Goal: Task Accomplishment & Management: Manage account settings

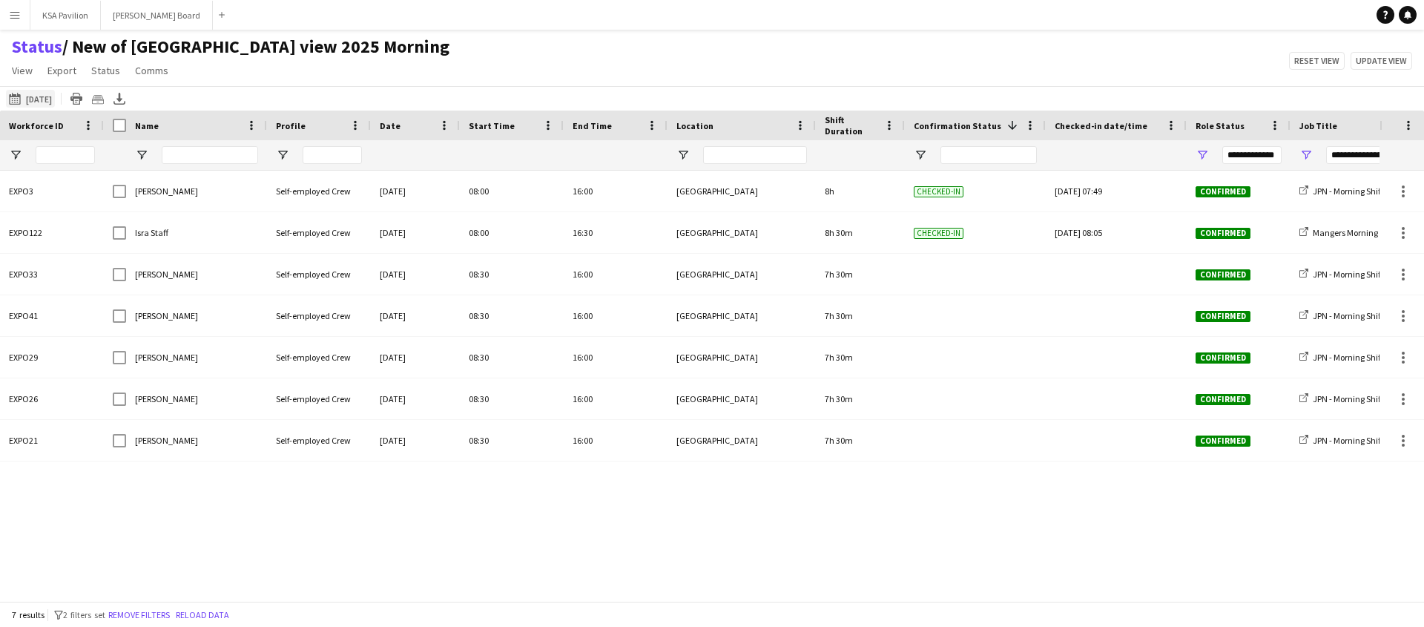
click at [33, 103] on button "[DATE] to [DATE] [DATE]" at bounding box center [30, 99] width 49 height 18
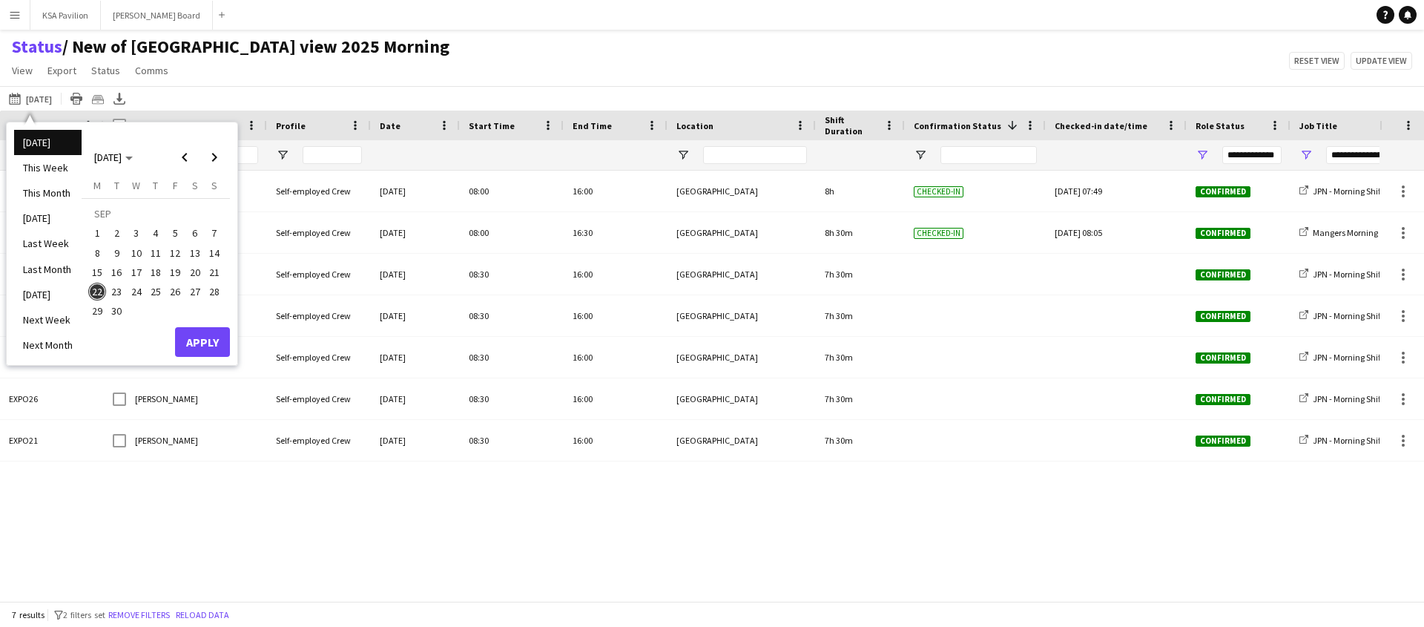
click at [48, 144] on li "[DATE]" at bounding box center [47, 142] width 67 height 25
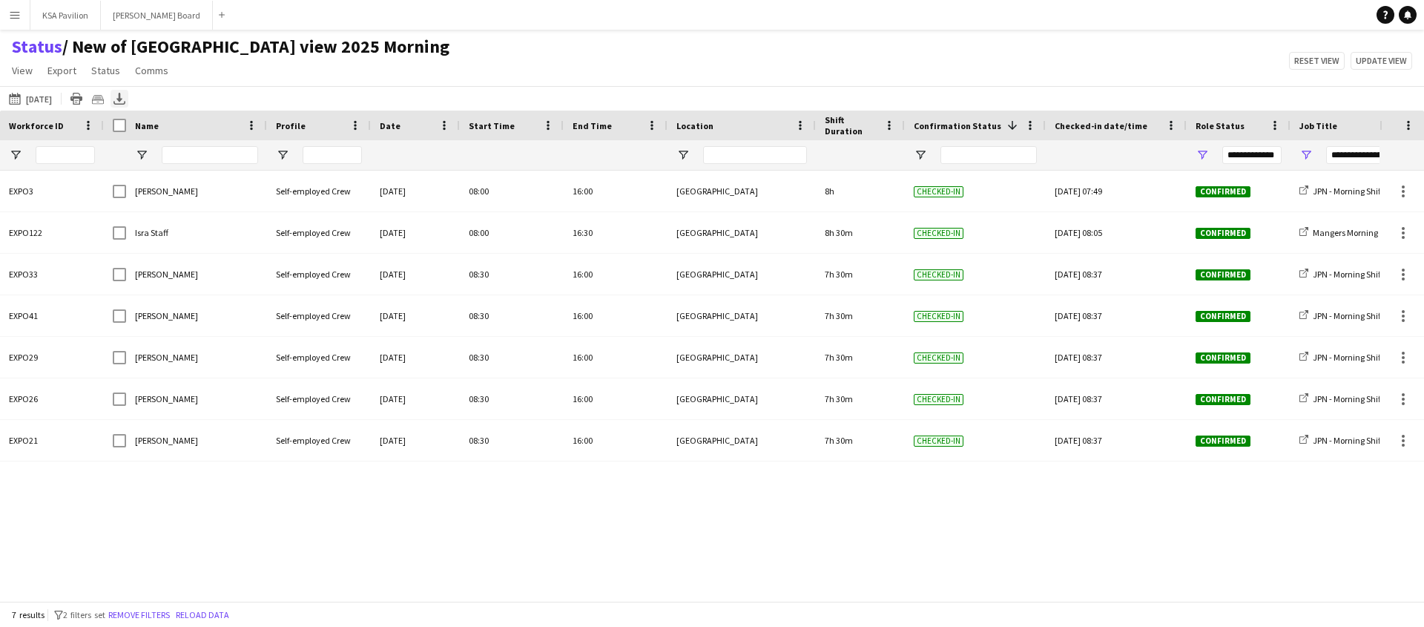
click at [119, 99] on icon at bounding box center [119, 97] width 6 height 9
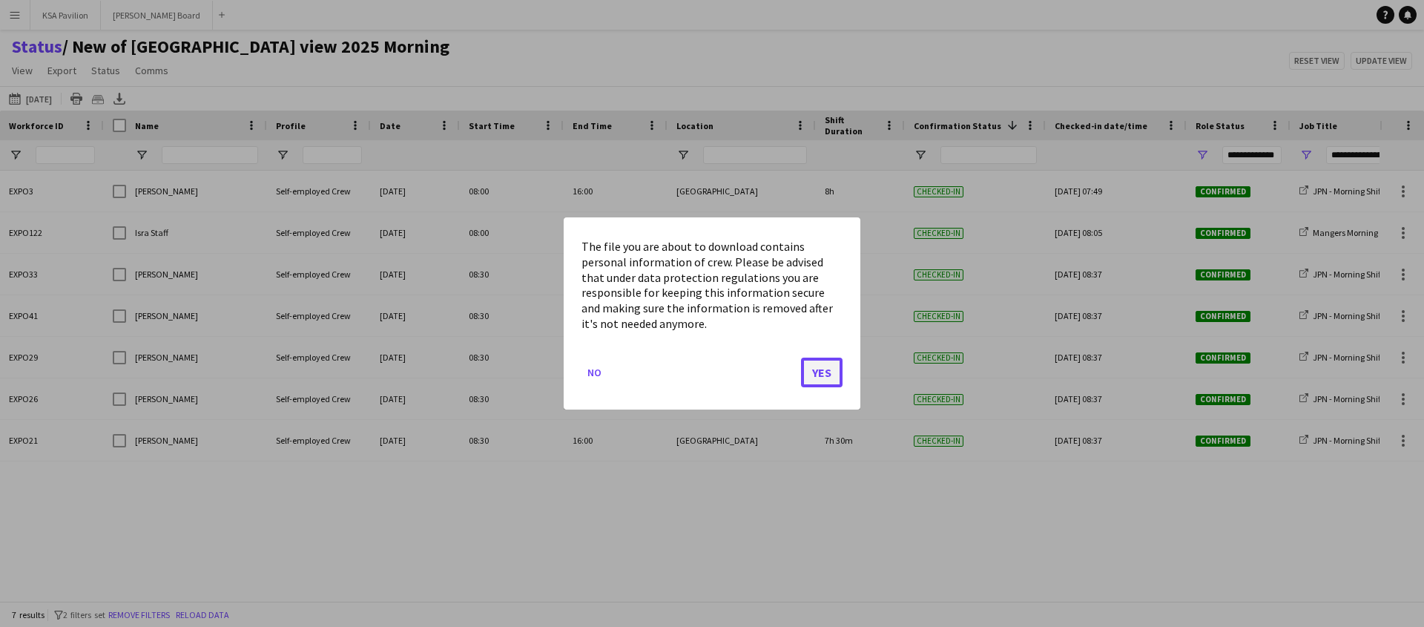
click at [819, 359] on button "Yes" at bounding box center [822, 372] width 42 height 30
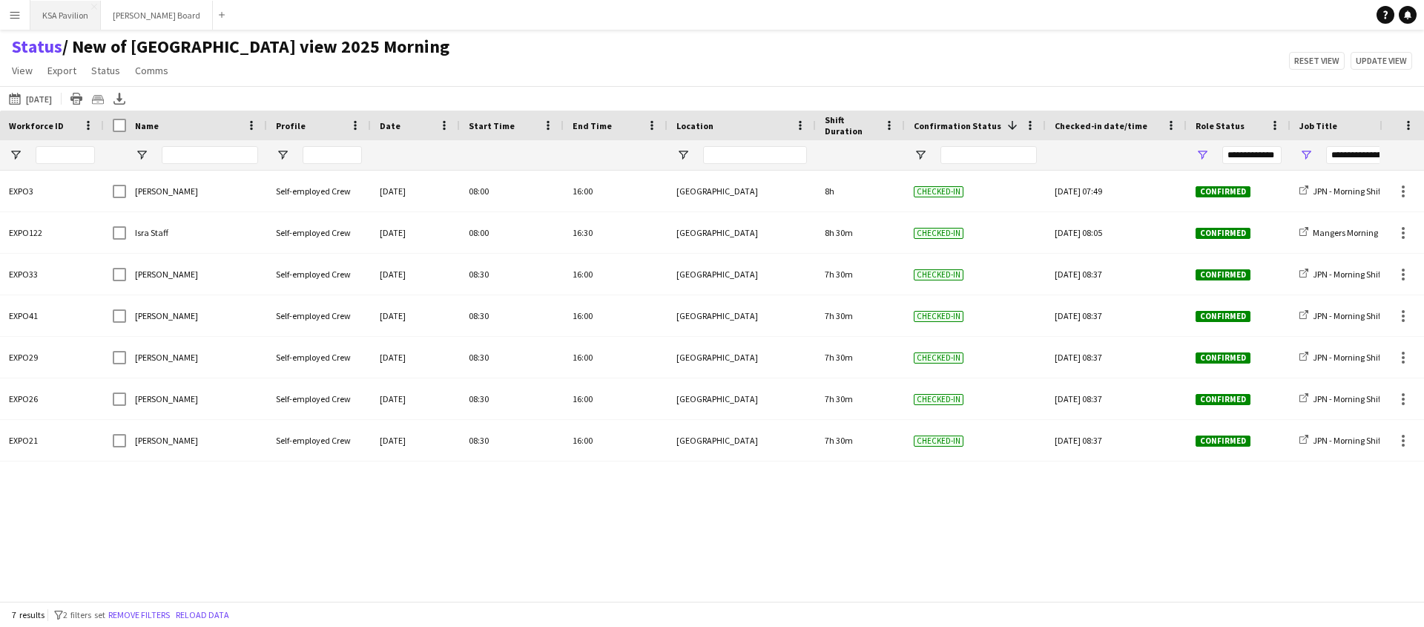
click at [44, 8] on button "KSA Pavilion Close" at bounding box center [65, 15] width 70 height 29
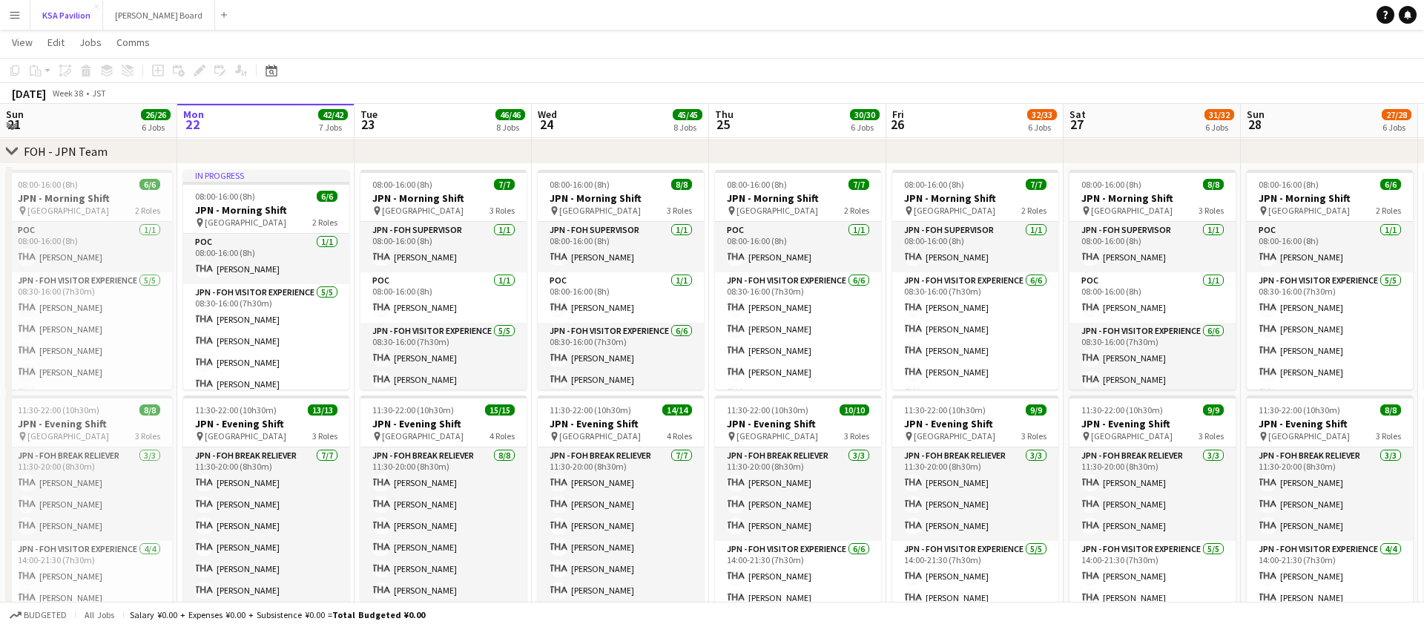
scroll to position [769, 0]
click at [24, 39] on span "View" at bounding box center [22, 42] width 21 height 13
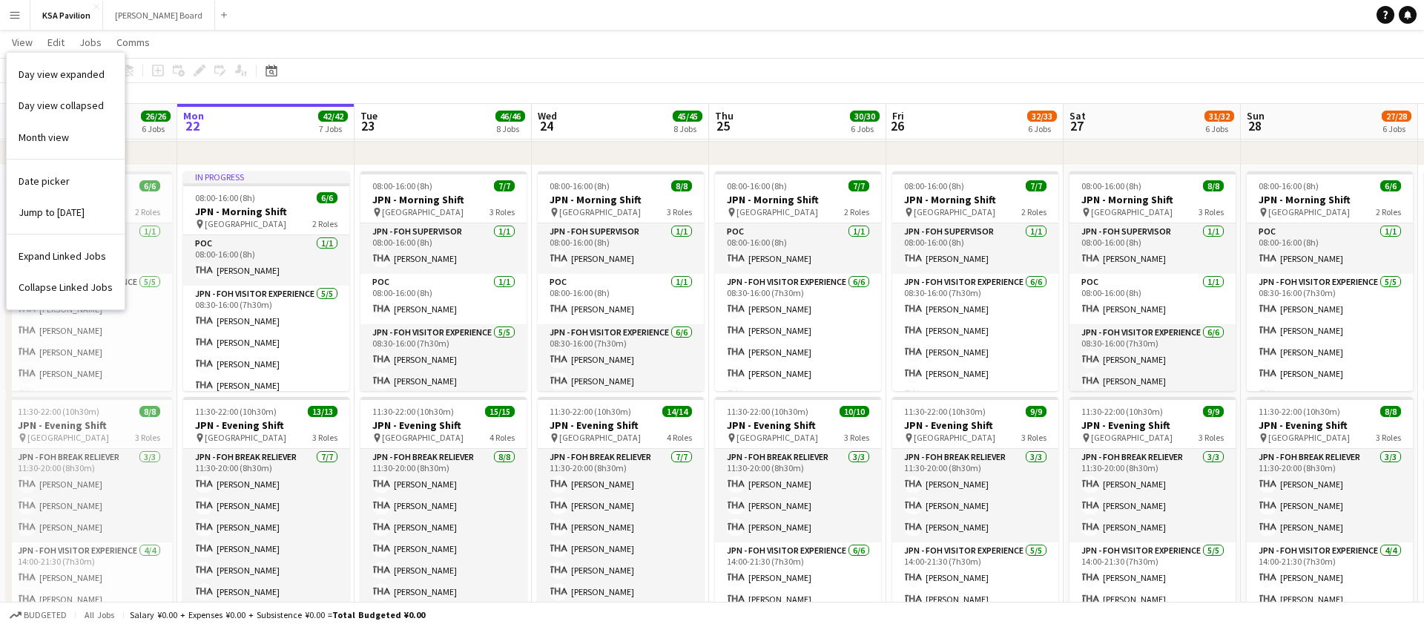
click at [14, 24] on button "Menu" at bounding box center [15, 15] width 30 height 30
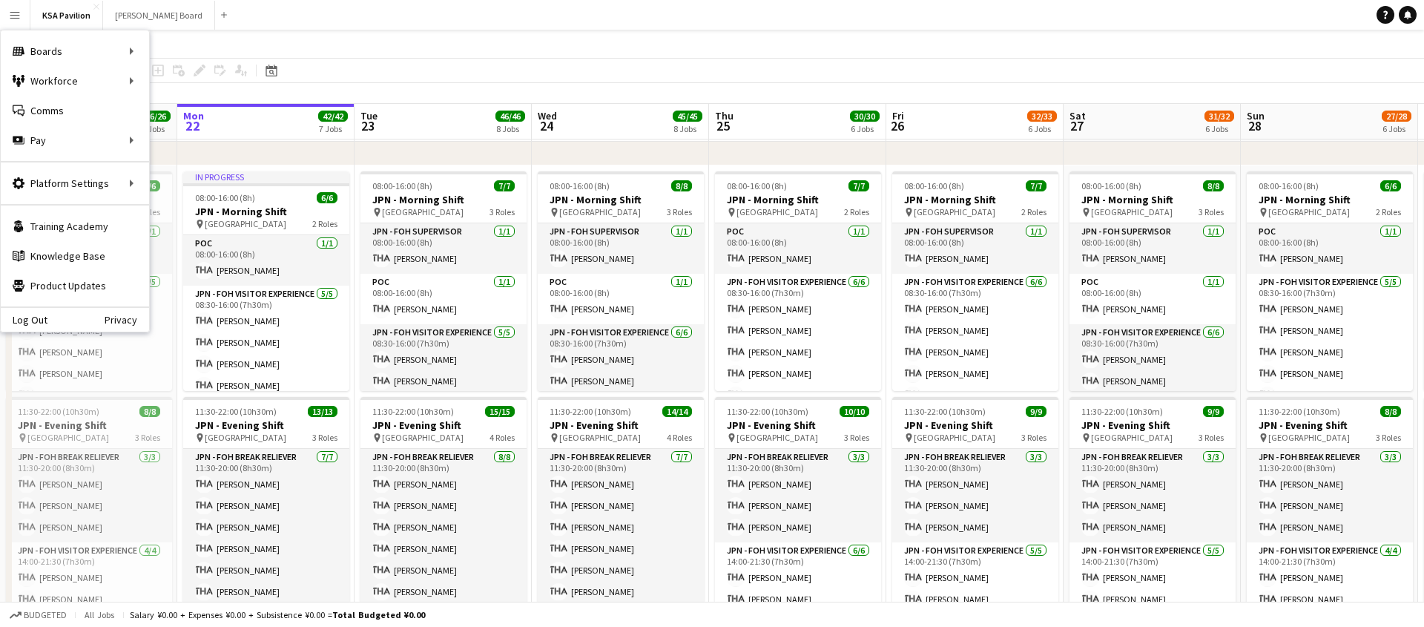
click at [207, 130] on app-board-header-date "Mon 22 42/42 7 Jobs" at bounding box center [265, 122] width 177 height 36
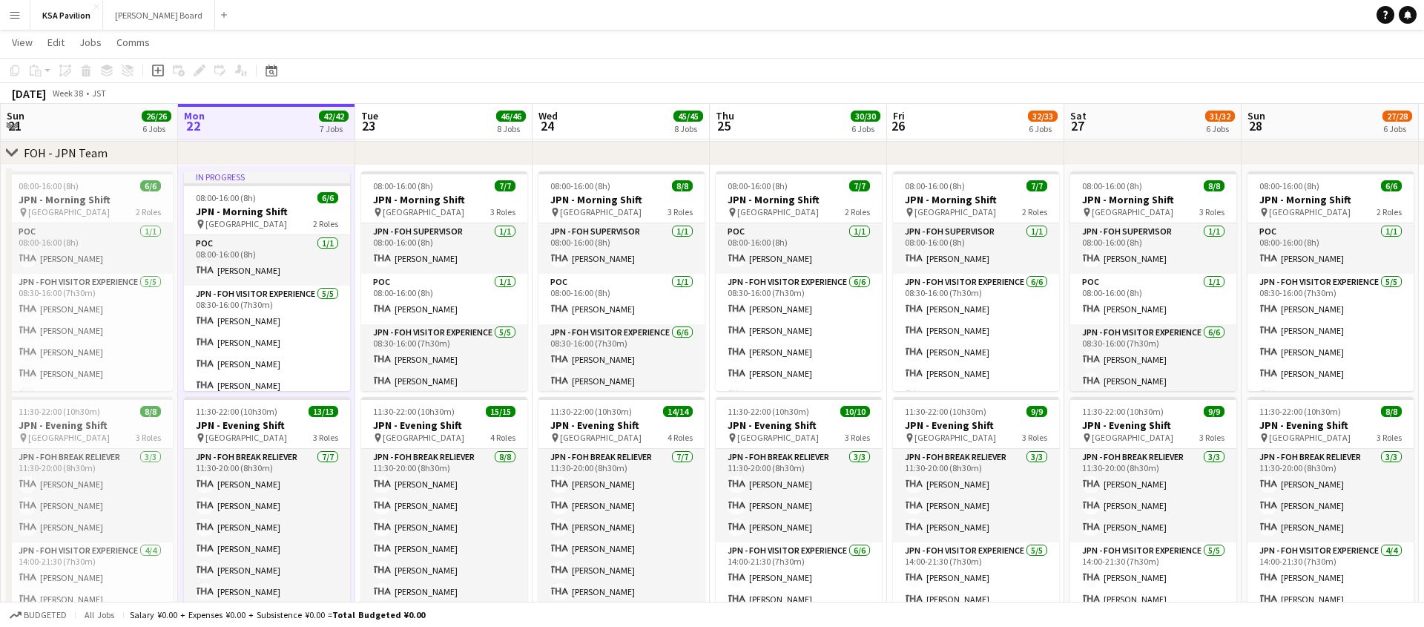
click at [19, 25] on button "Menu" at bounding box center [15, 15] width 30 height 30
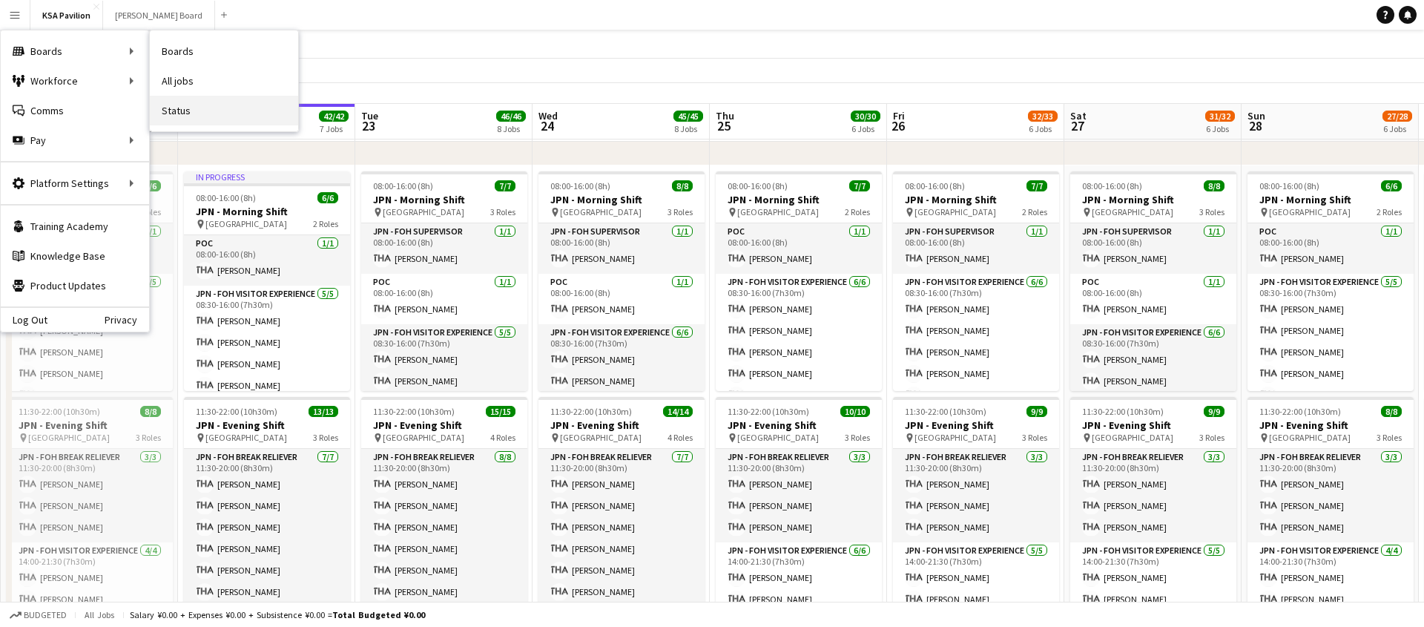
click at [196, 106] on link "Status" at bounding box center [224, 111] width 148 height 30
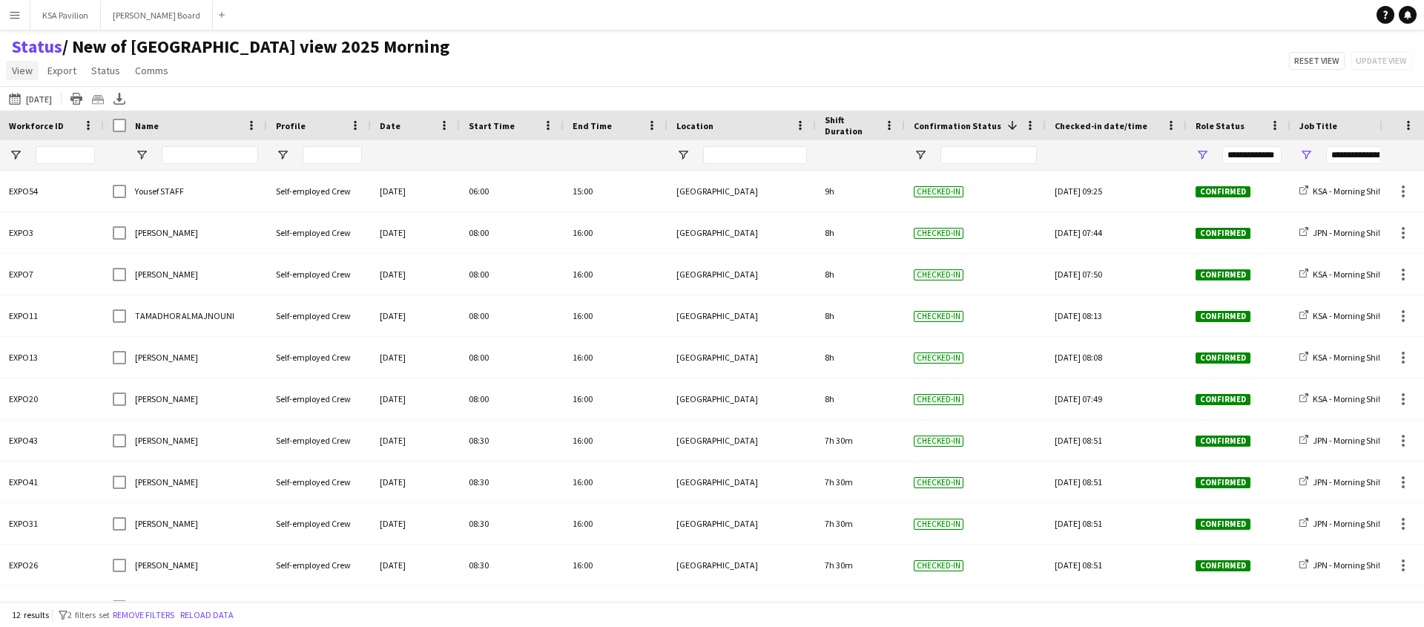
click at [20, 73] on span "View" at bounding box center [22, 70] width 21 height 13
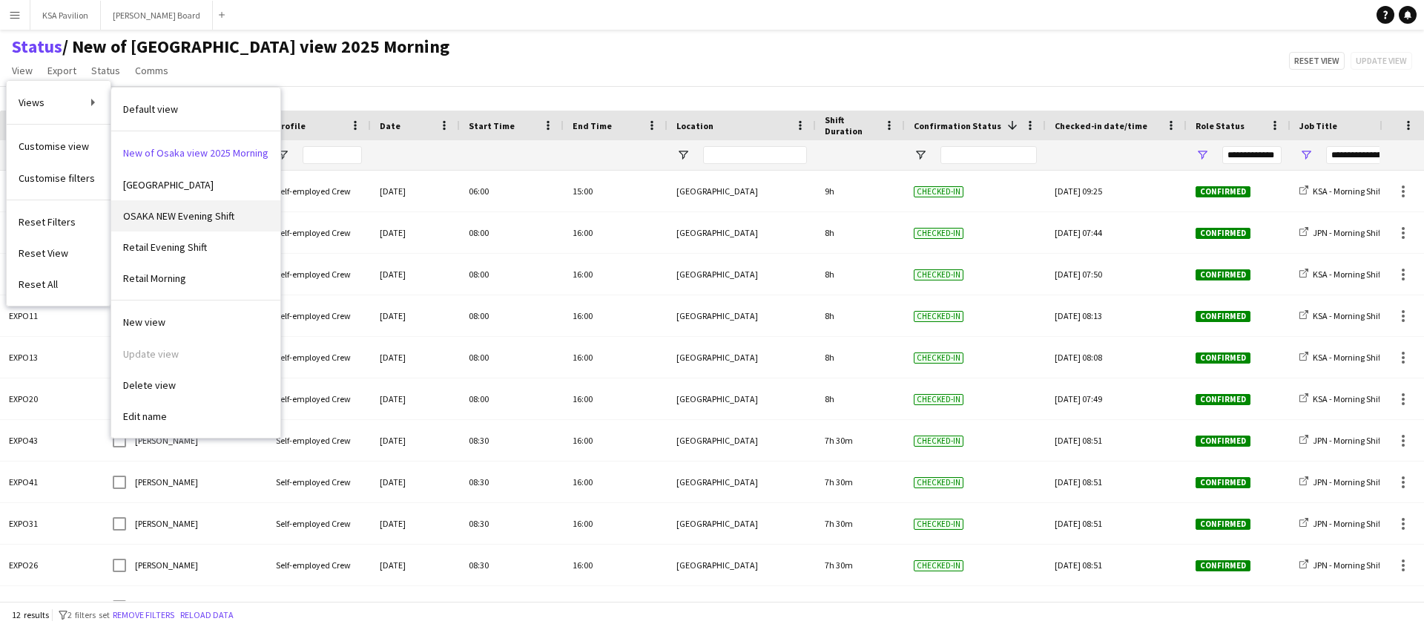
click at [202, 214] on span "OSAKA NEW Evening Shift" at bounding box center [178, 215] width 111 height 13
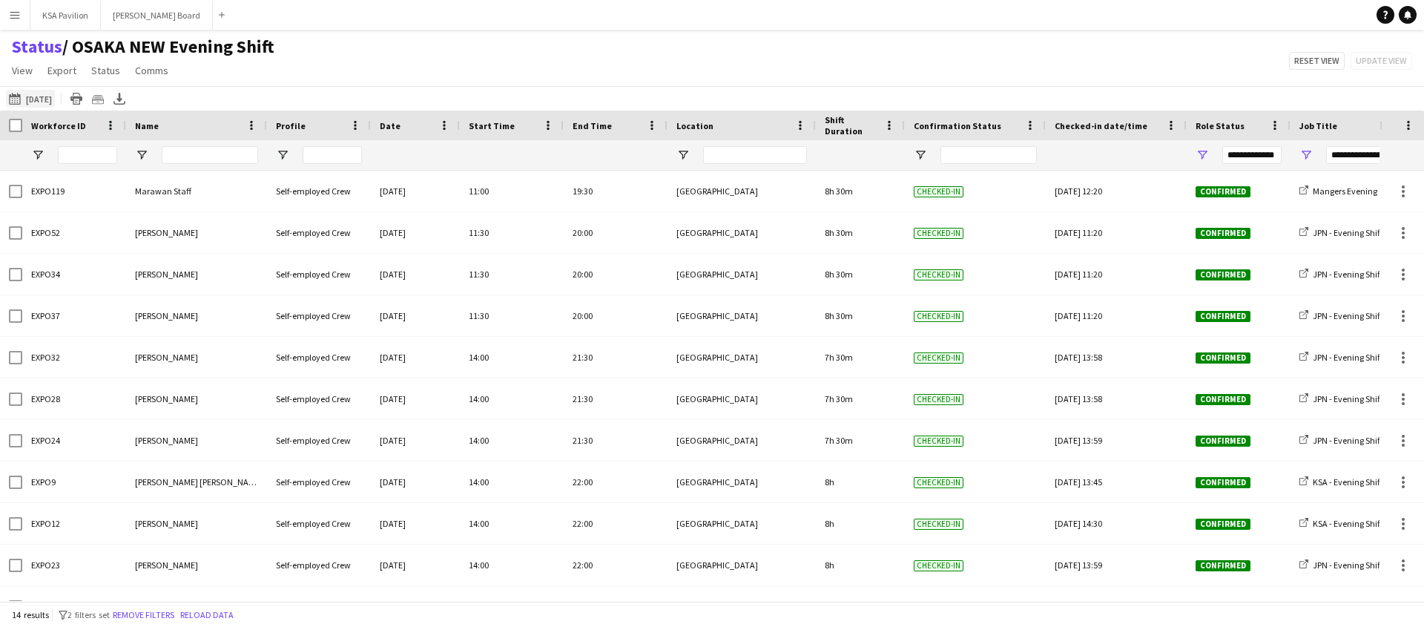
click at [33, 90] on button "[DATE] [DATE]" at bounding box center [30, 99] width 49 height 18
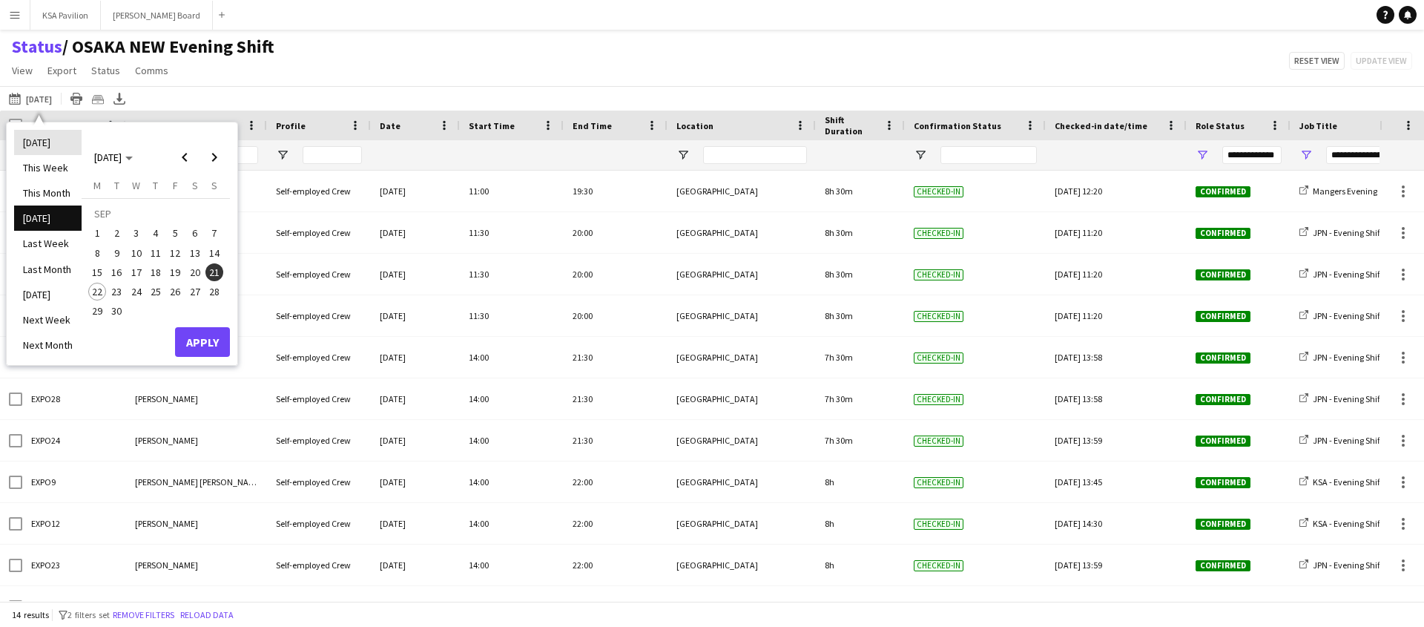
click at [44, 145] on li "[DATE]" at bounding box center [47, 142] width 67 height 25
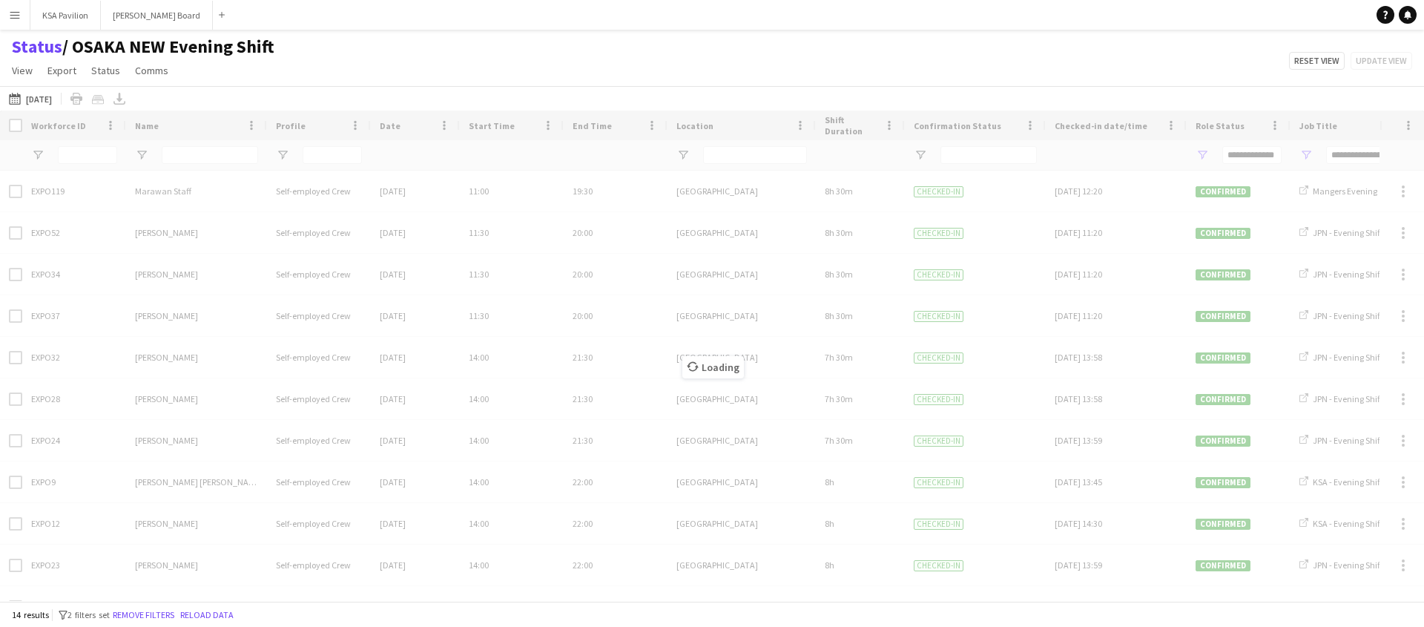
type input "**********"
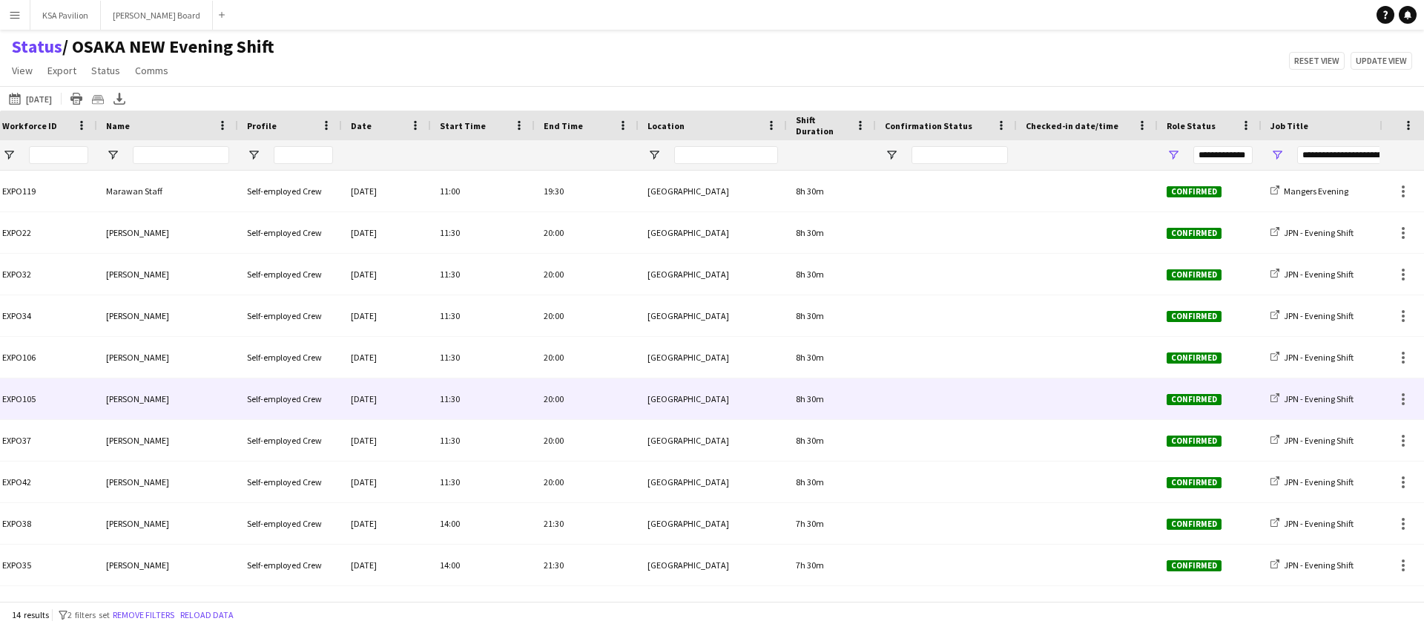
scroll to position [0, 47]
